Goal: Task Accomplishment & Management: Manage account settings

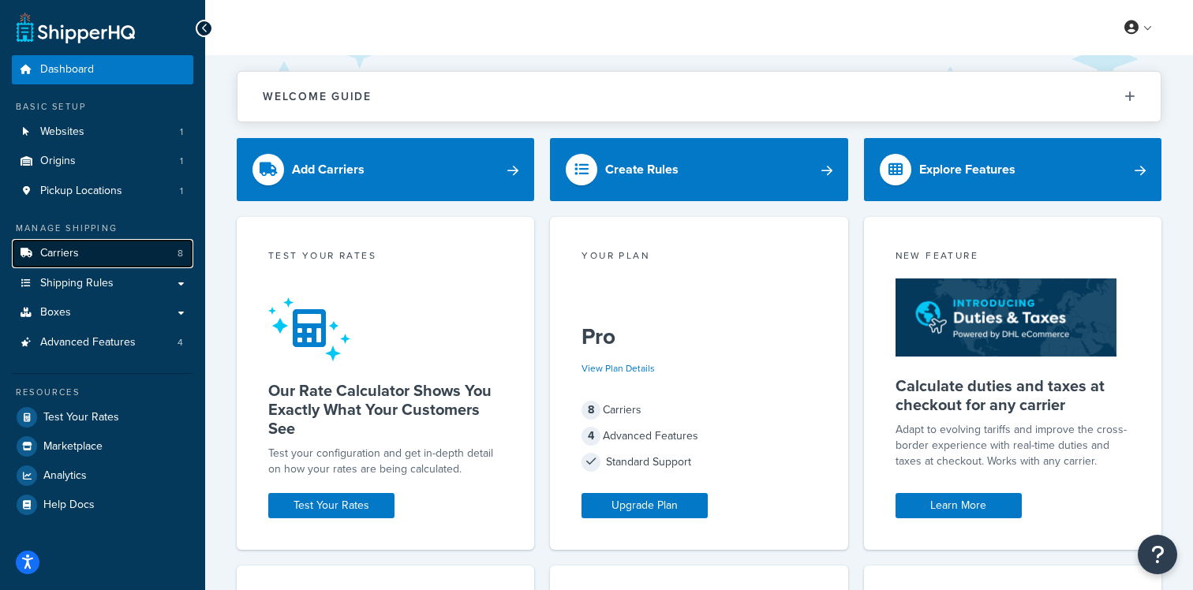
click at [152, 248] on link "Carriers 8" at bounding box center [102, 253] width 181 height 29
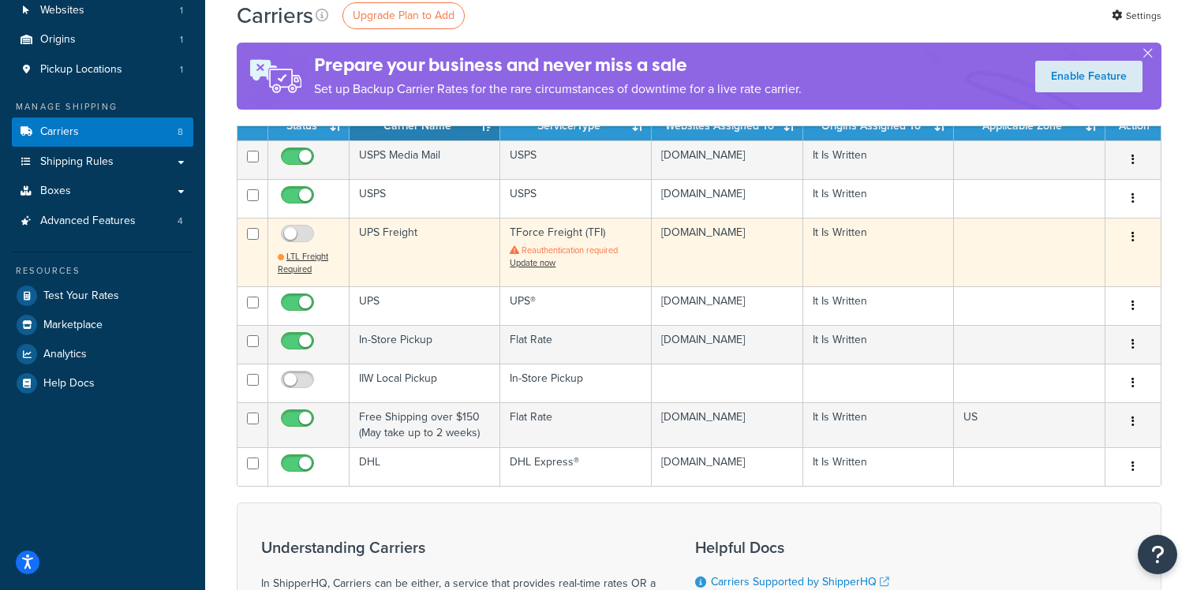
scroll to position [132, 0]
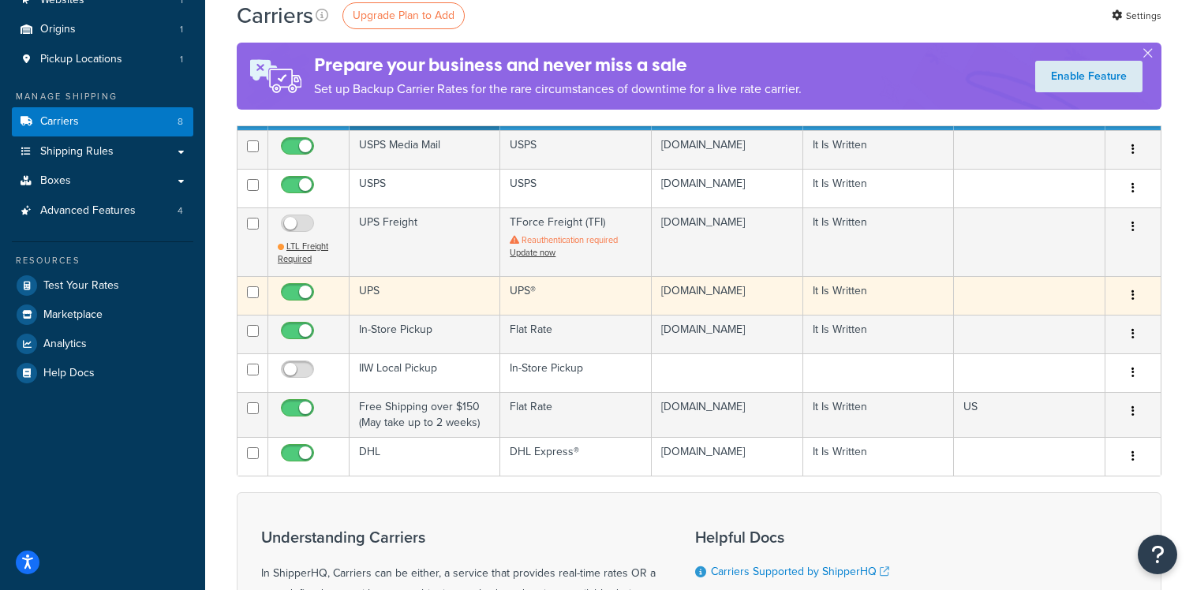
click at [436, 303] on td "UPS" at bounding box center [425, 295] width 151 height 39
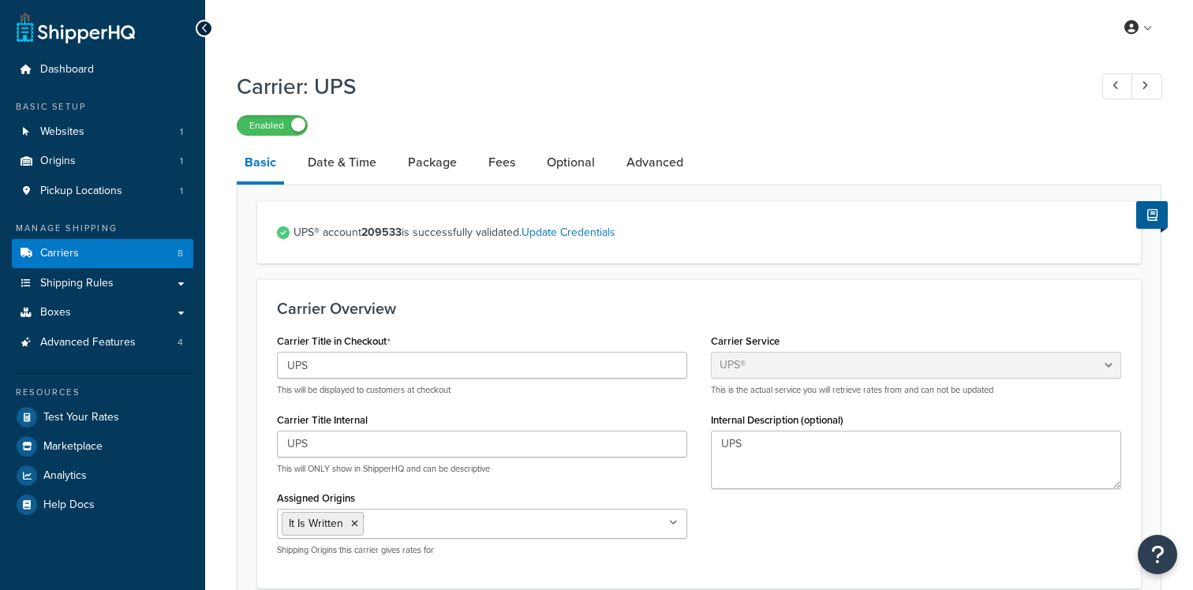
select select "ups"
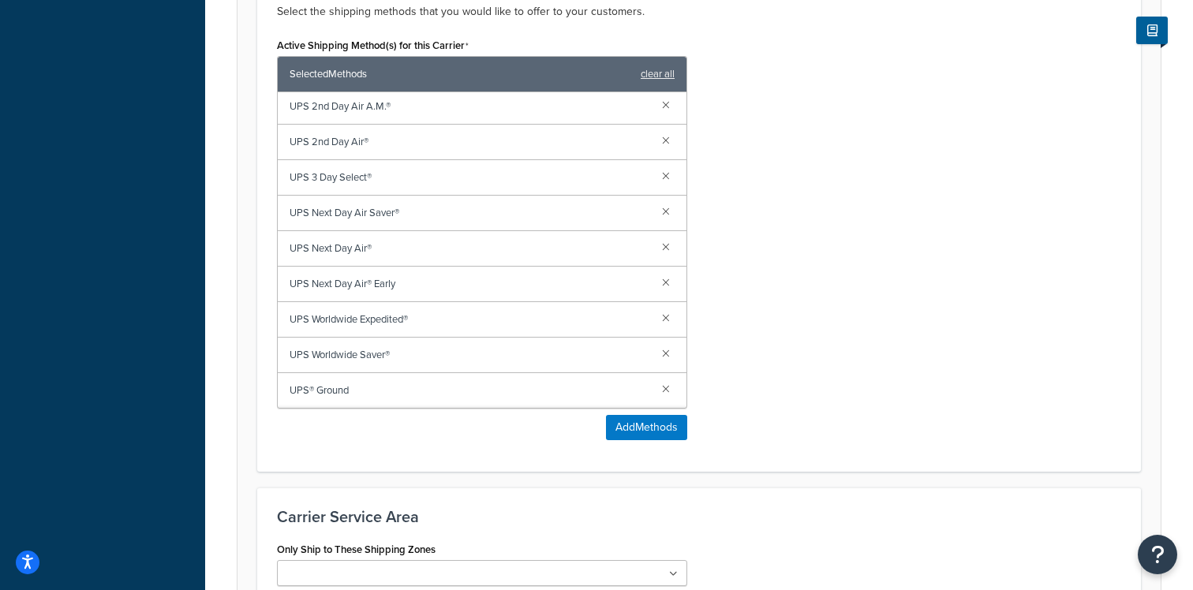
scroll to position [1022, 0]
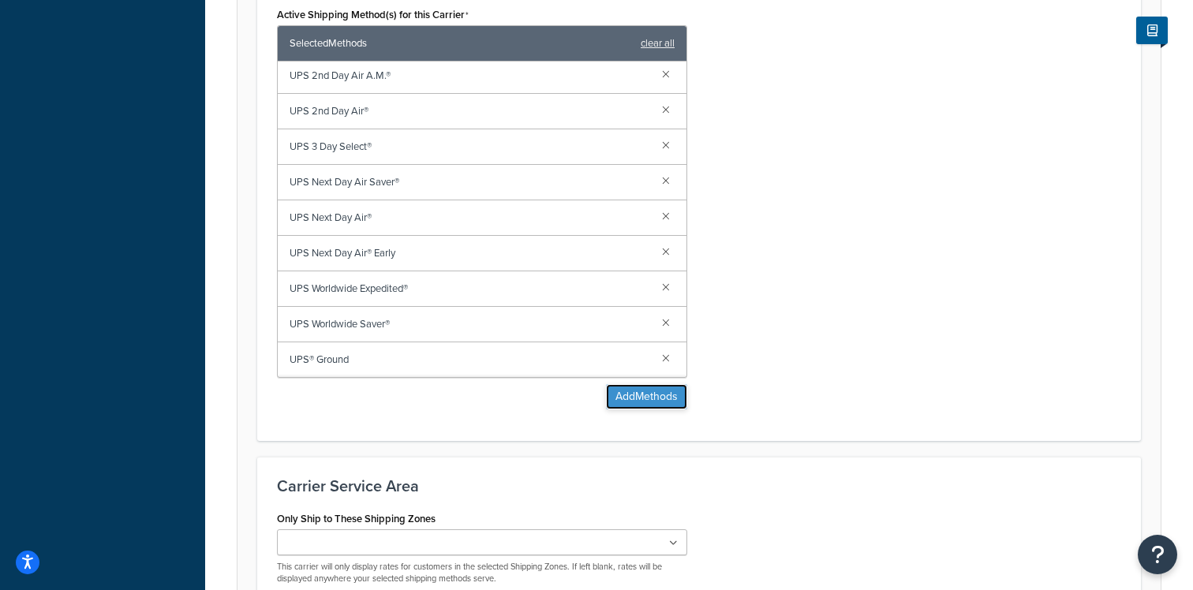
click at [641, 403] on button "Add Methods" at bounding box center [646, 396] width 81 height 25
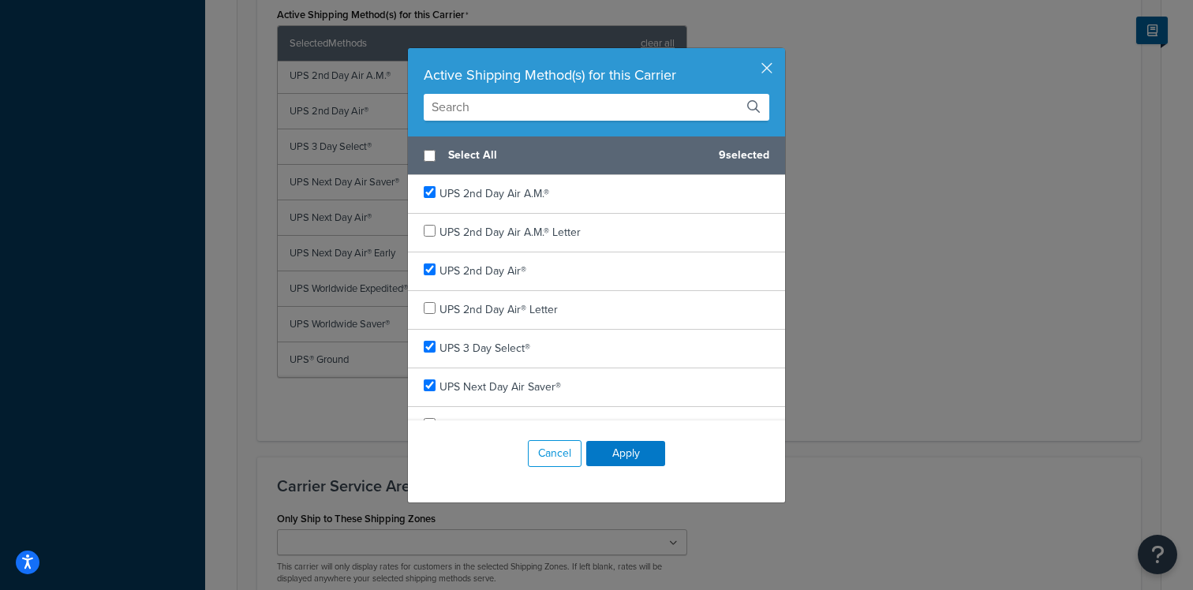
click at [611, 115] on input "text" at bounding box center [597, 107] width 346 height 27
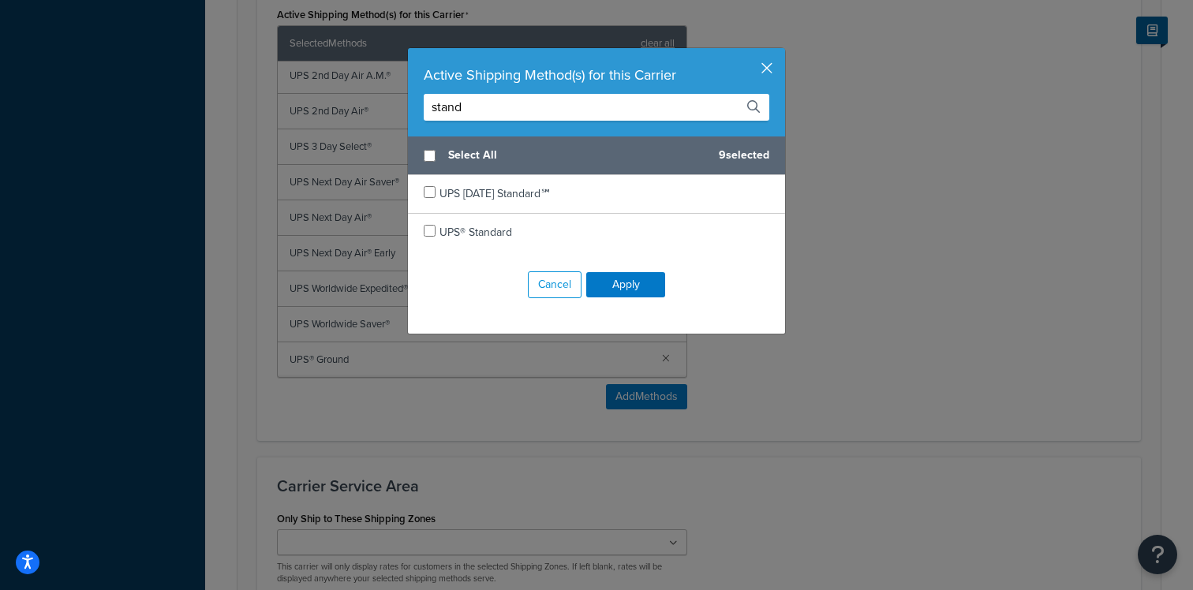
type input "stand"
click at [781, 52] on button "button" at bounding box center [783, 50] width 4 height 4
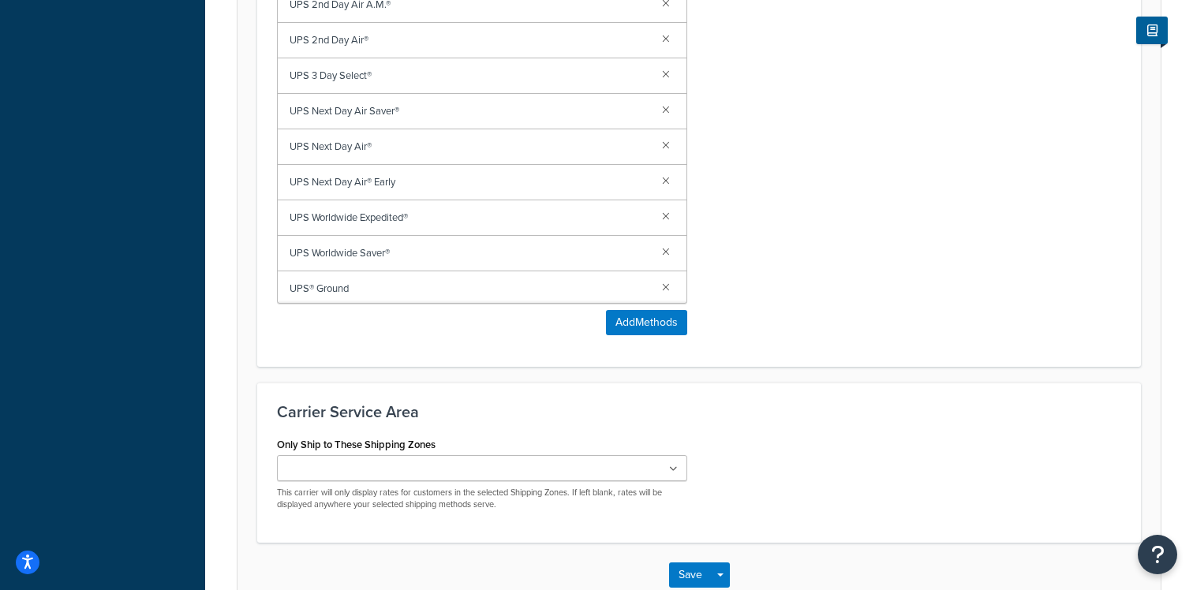
scroll to position [1193, 0]
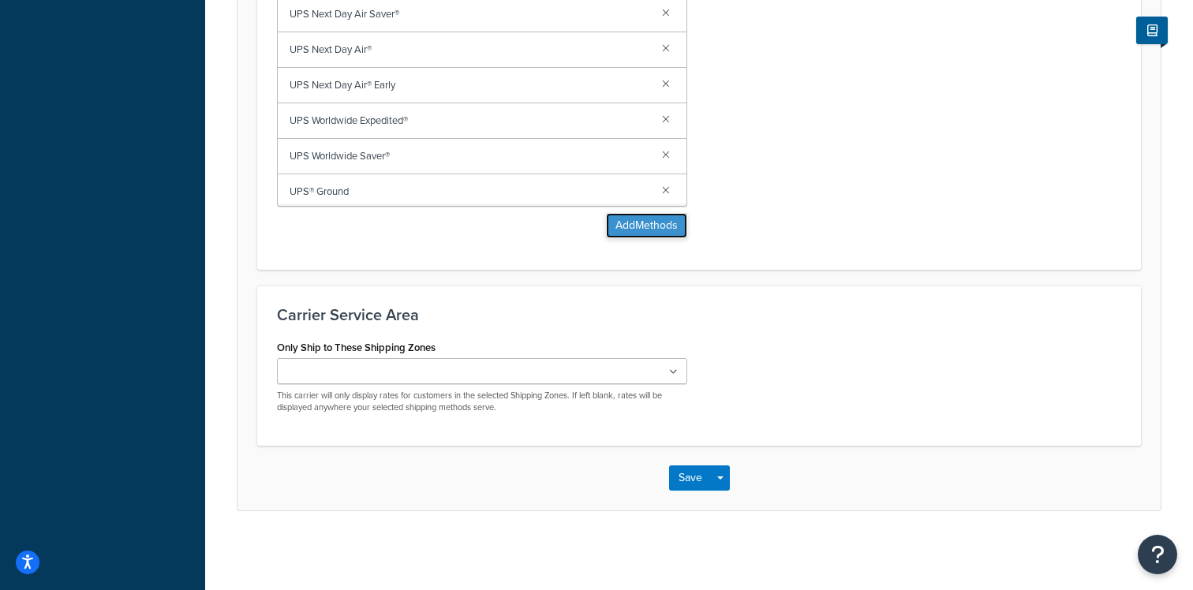
click at [637, 220] on button "Add Methods" at bounding box center [646, 225] width 81 height 25
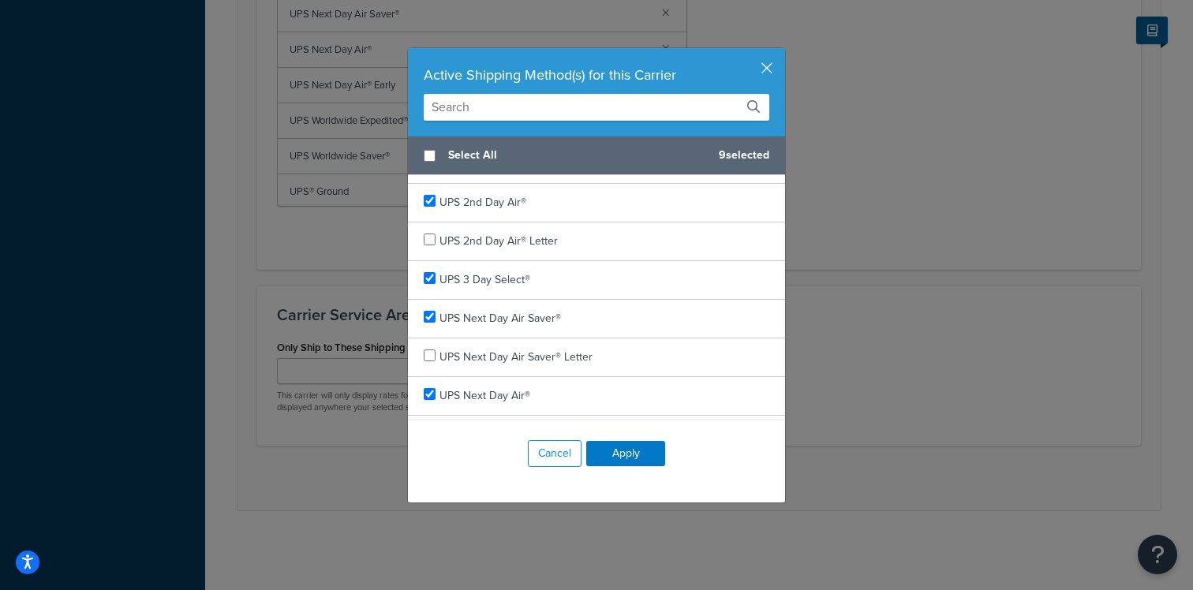
scroll to position [95, 0]
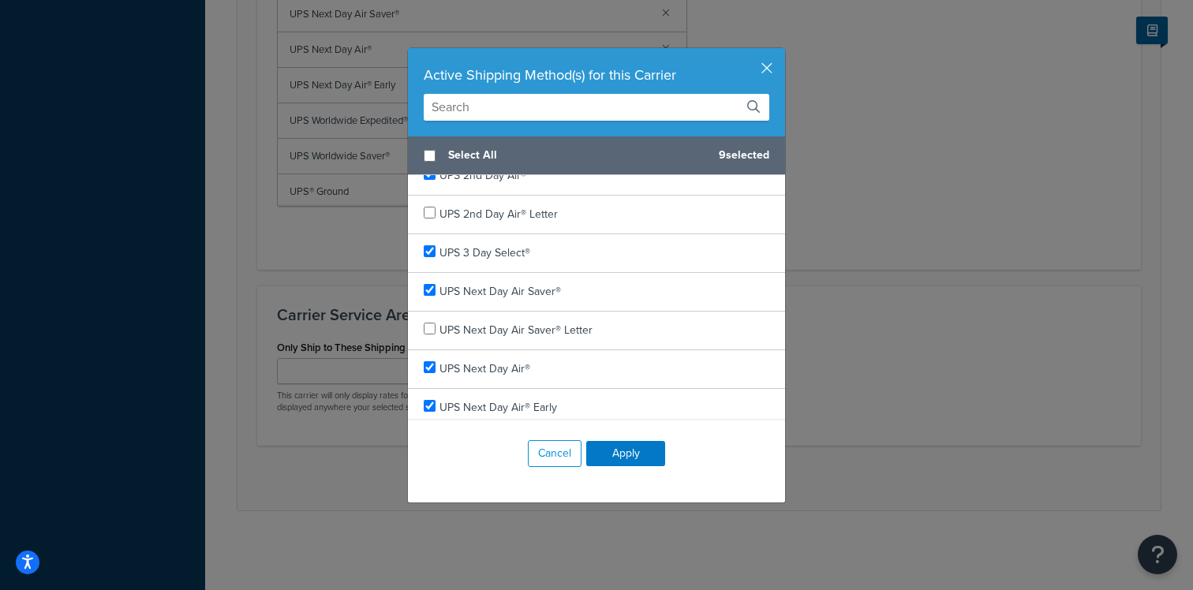
click at [569, 117] on input "text" at bounding box center [597, 107] width 346 height 27
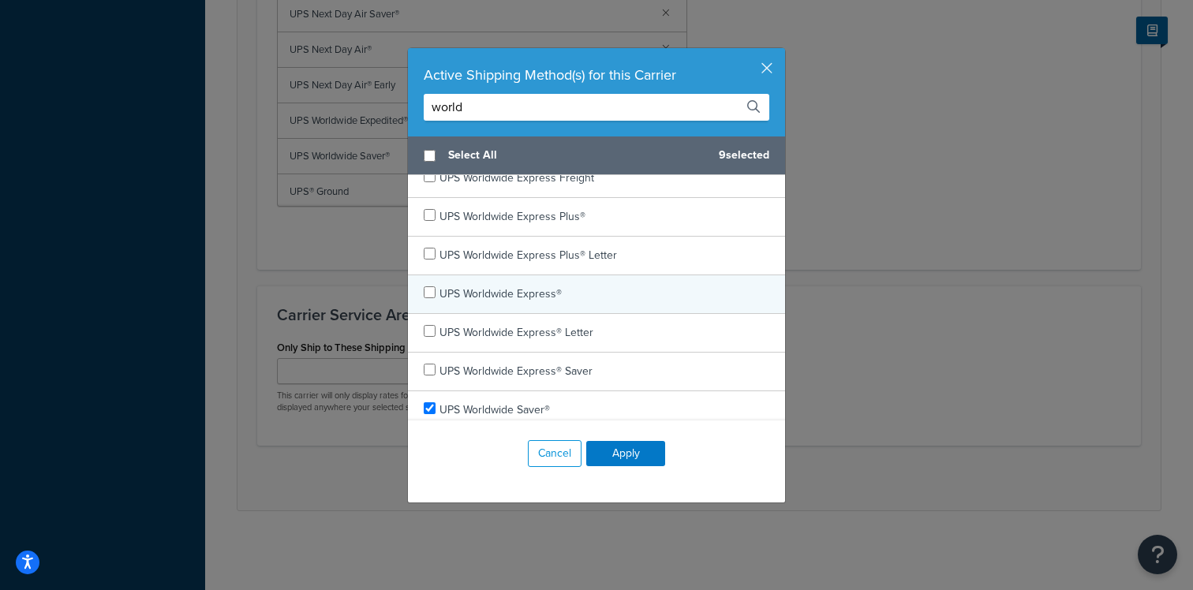
scroll to position [140, 0]
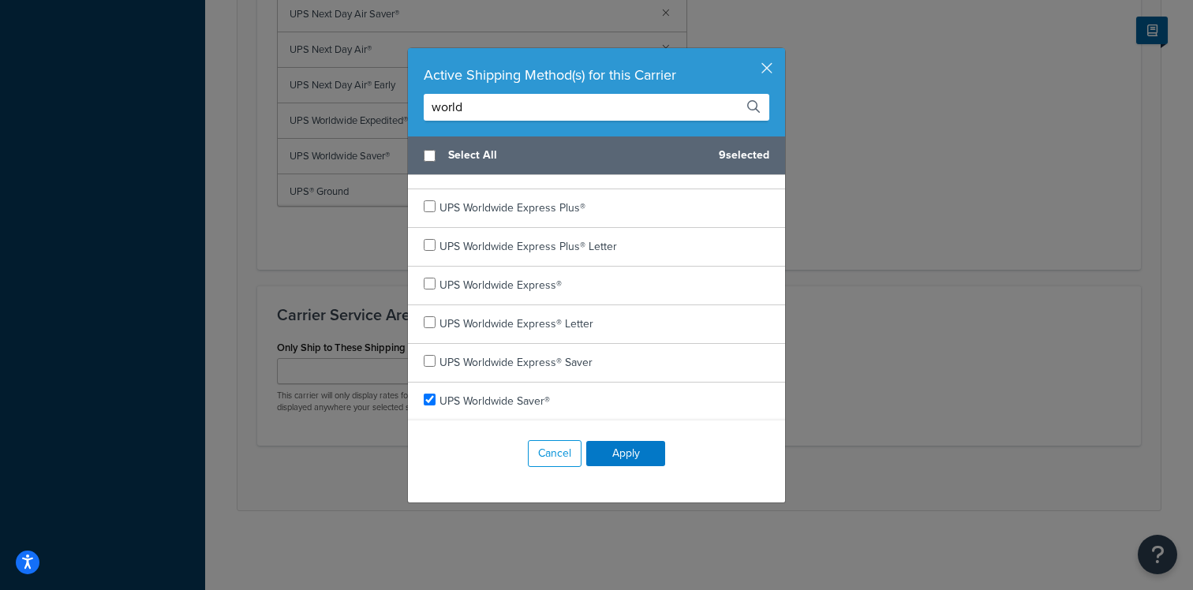
type input "world"
click at [919, 309] on div "Active Shipping Method(s) for this Carrier world Select All 9 selected UPS Worl…" at bounding box center [596, 295] width 1193 height 590
click at [781, 52] on button "button" at bounding box center [783, 50] width 4 height 4
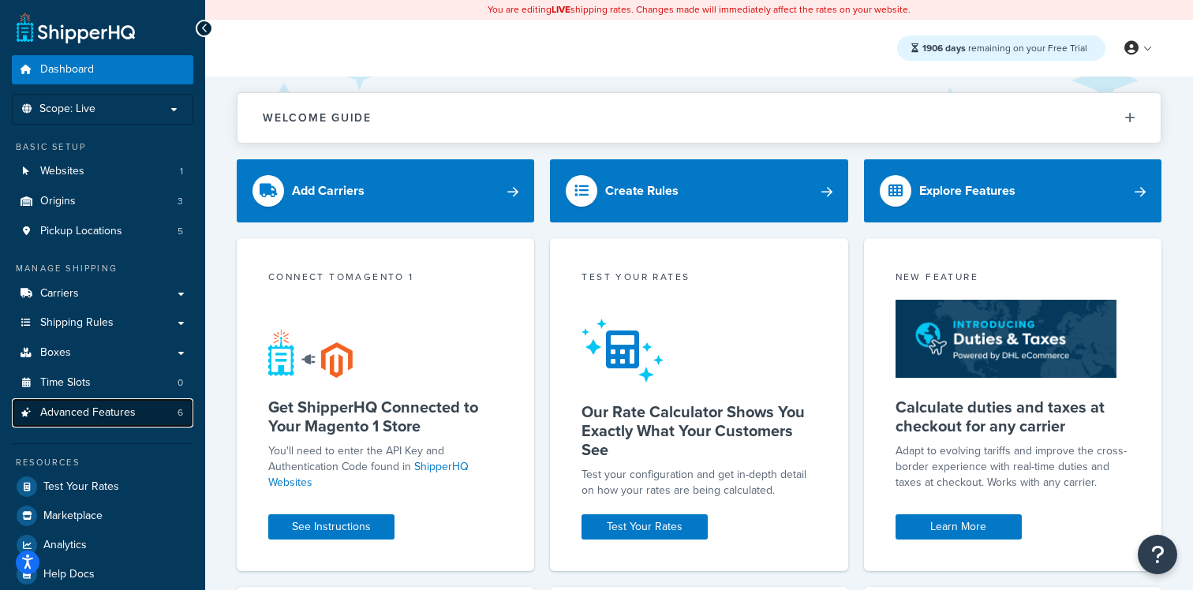
click at [144, 407] on link "Advanced Features 6" at bounding box center [102, 412] width 181 height 29
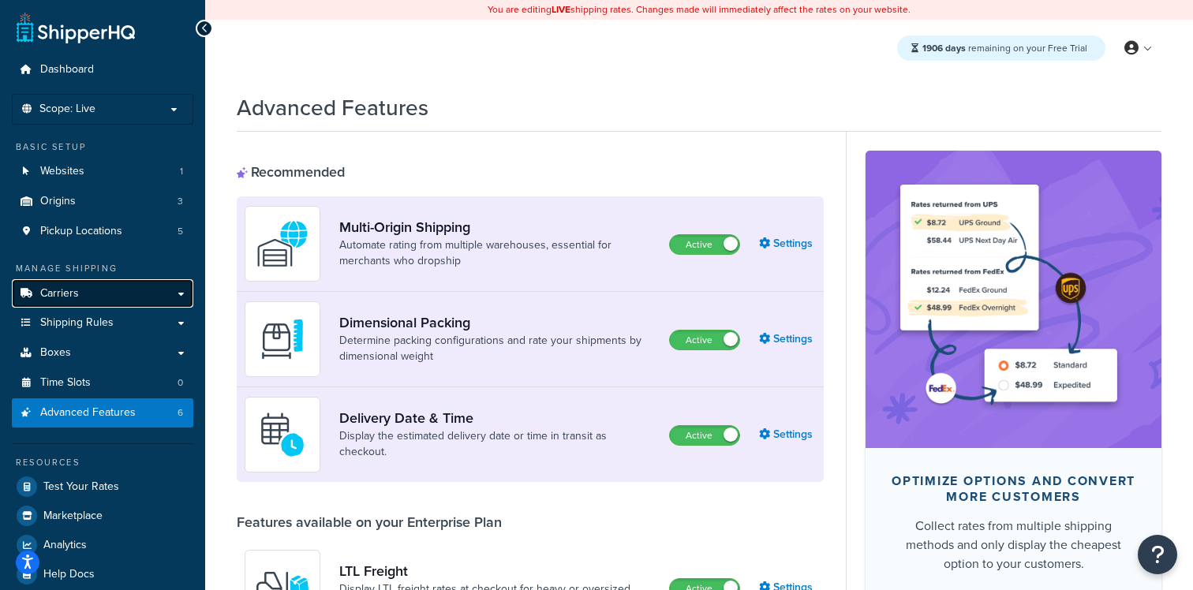
click at [154, 290] on link "Carriers" at bounding box center [102, 293] width 181 height 29
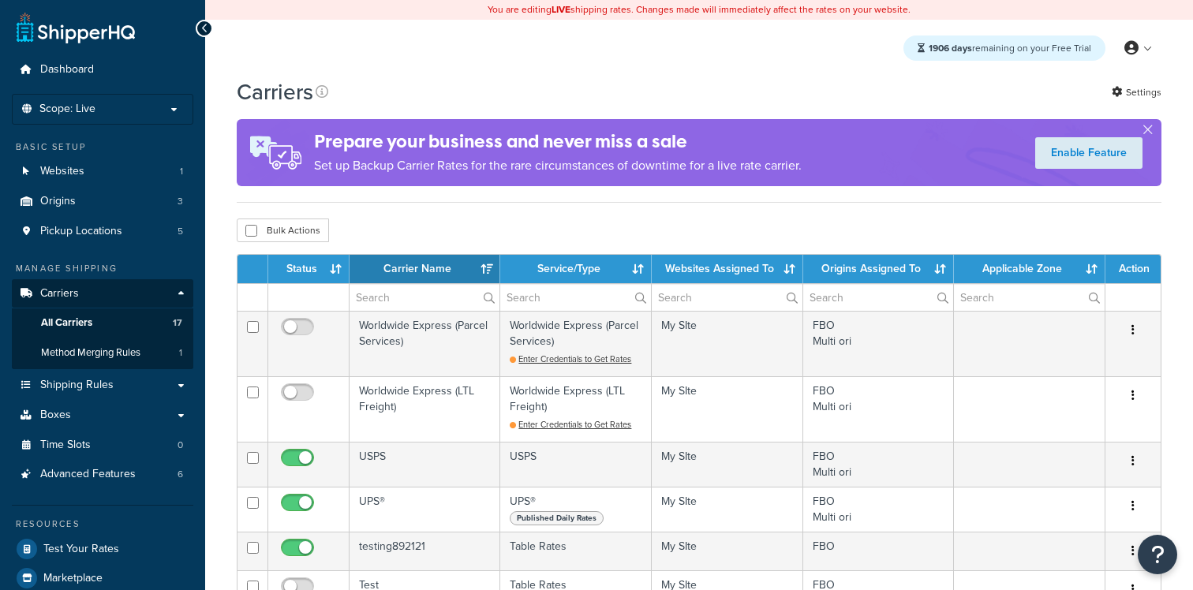
select select "15"
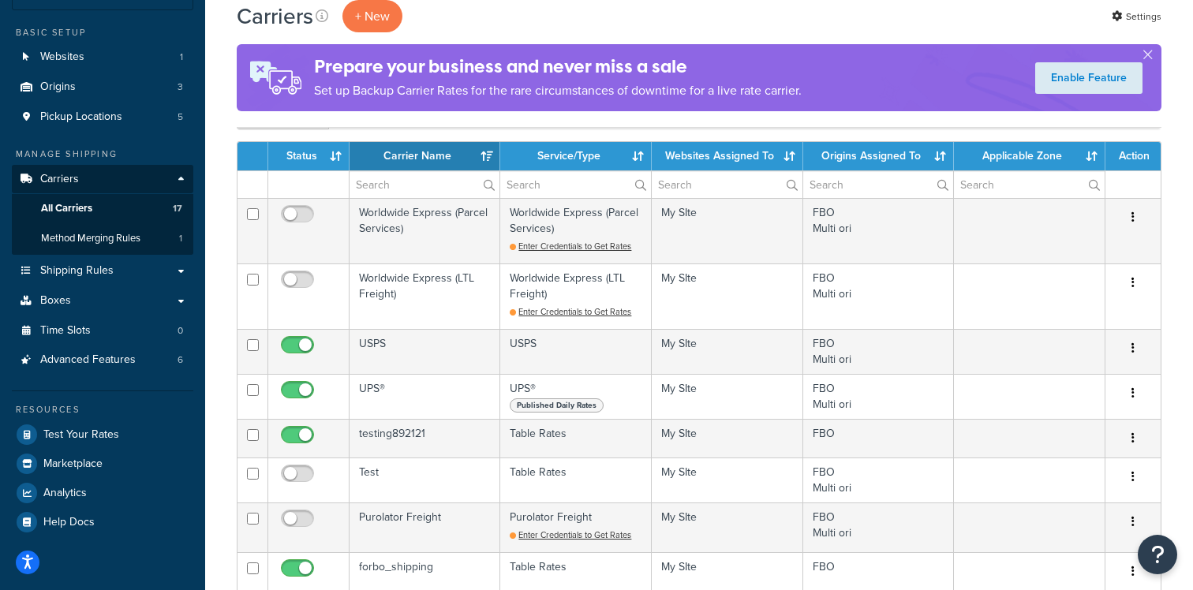
scroll to position [120, 0]
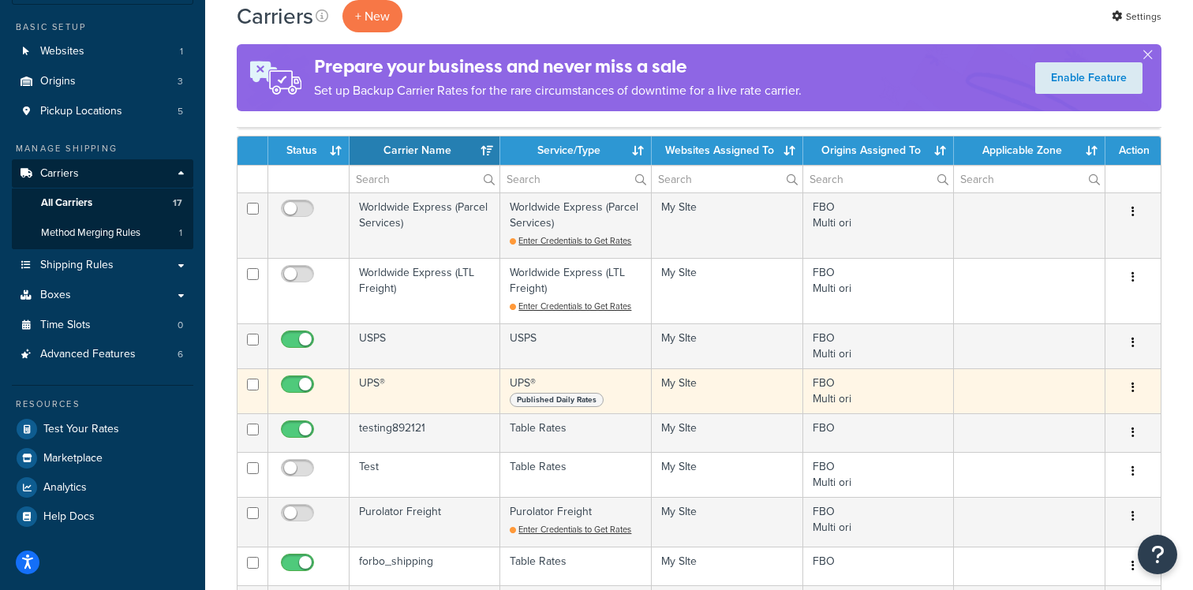
click at [418, 384] on td "UPS®" at bounding box center [425, 391] width 151 height 45
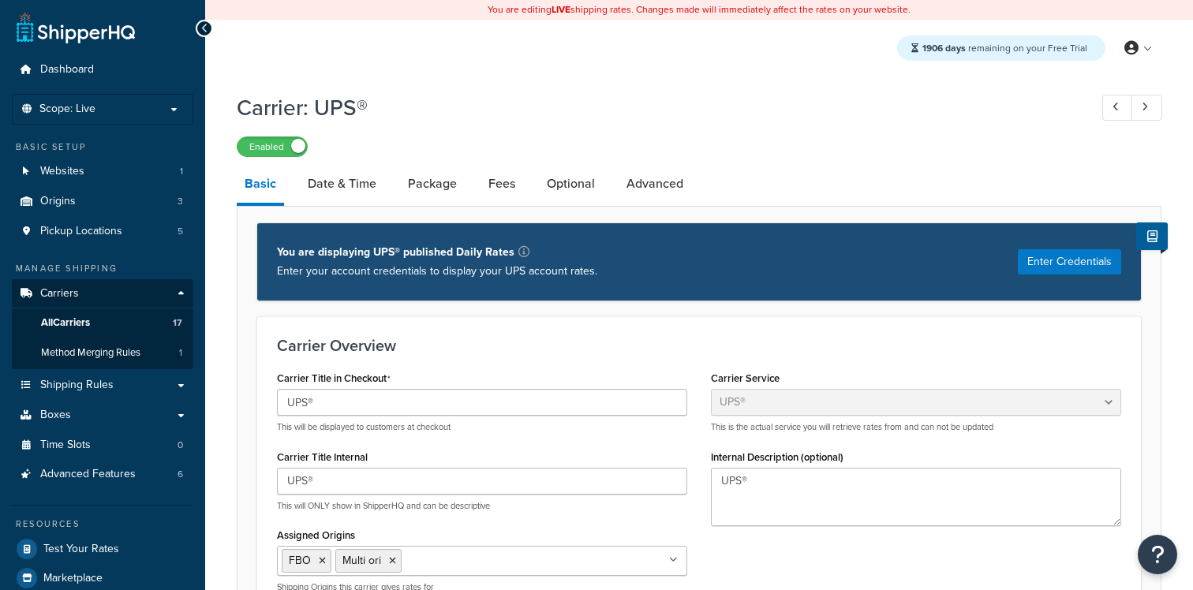
select select "ups"
select select "kg"
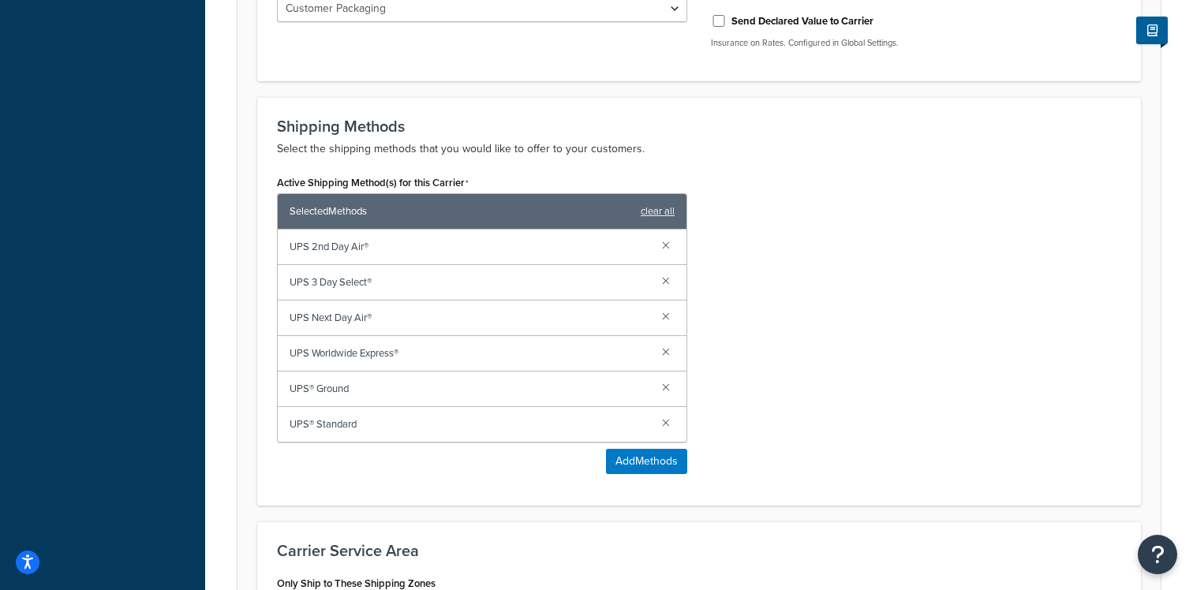
scroll to position [1076, 0]
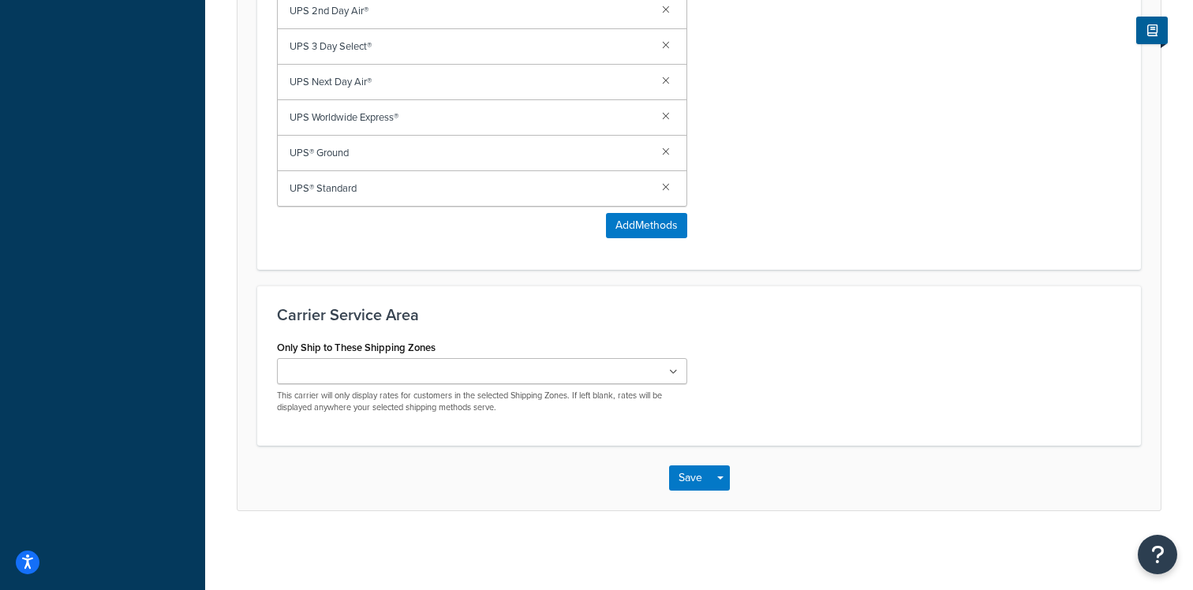
drag, startPoint x: 557, startPoint y: 476, endPoint x: 579, endPoint y: 375, distance: 103.4
click at [557, 484] on div "Save Save Dropdown Save and Edit" at bounding box center [699, 478] width 923 height 65
click at [615, 236] on button "Add Methods" at bounding box center [646, 225] width 81 height 25
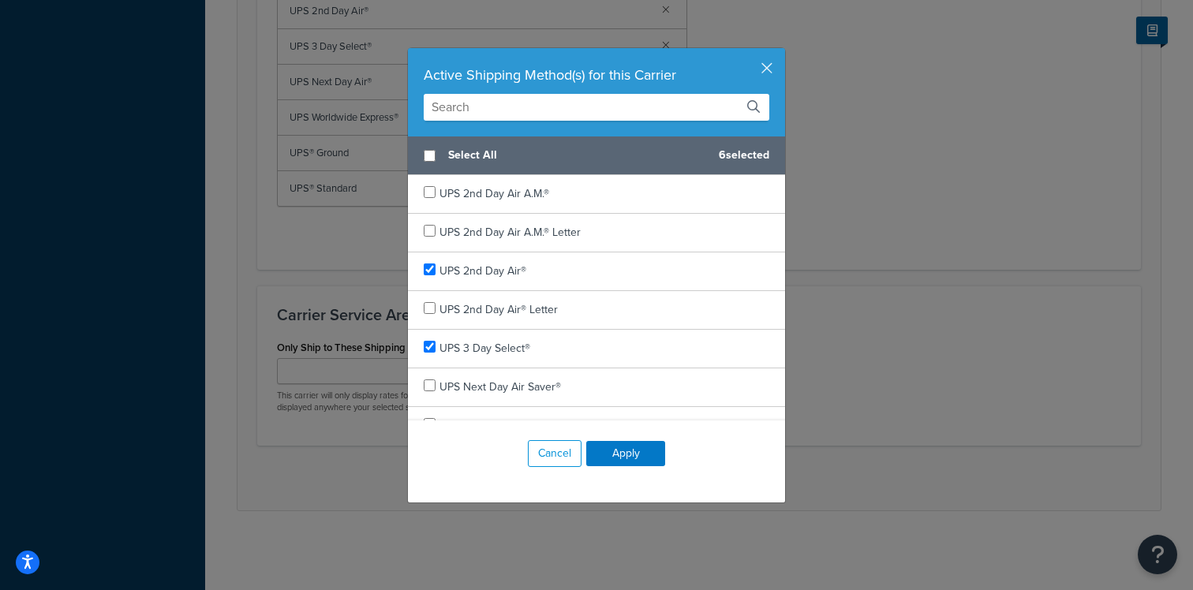
click at [580, 108] on input "text" at bounding box center [597, 107] width 346 height 27
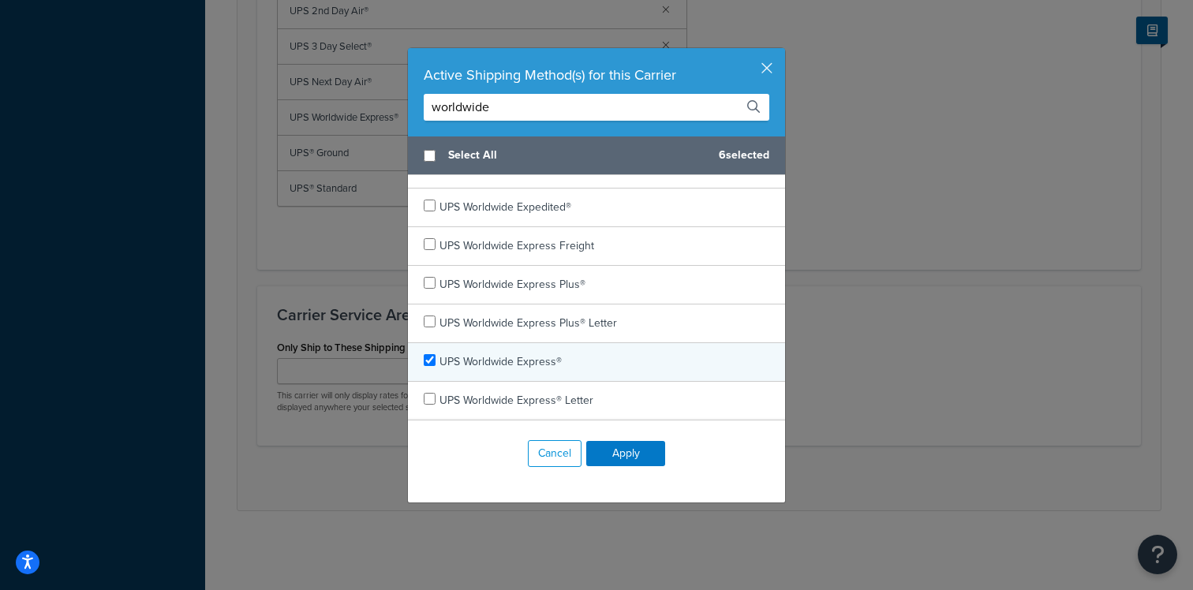
scroll to position [0, 0]
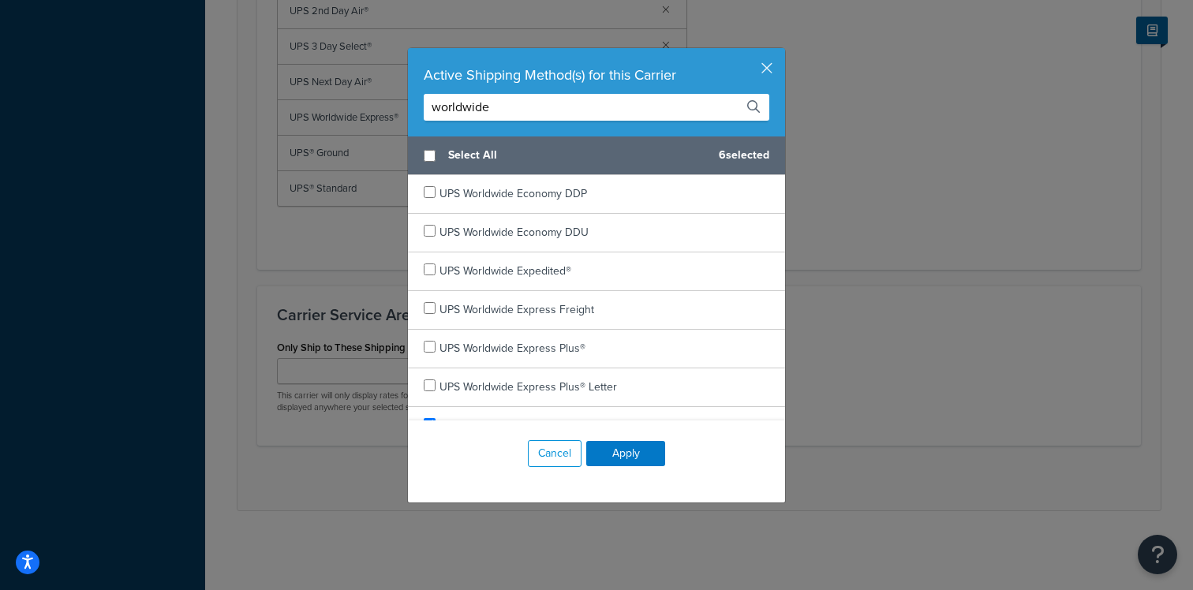
type input "worldwide"
